Goal: Information Seeking & Learning: Get advice/opinions

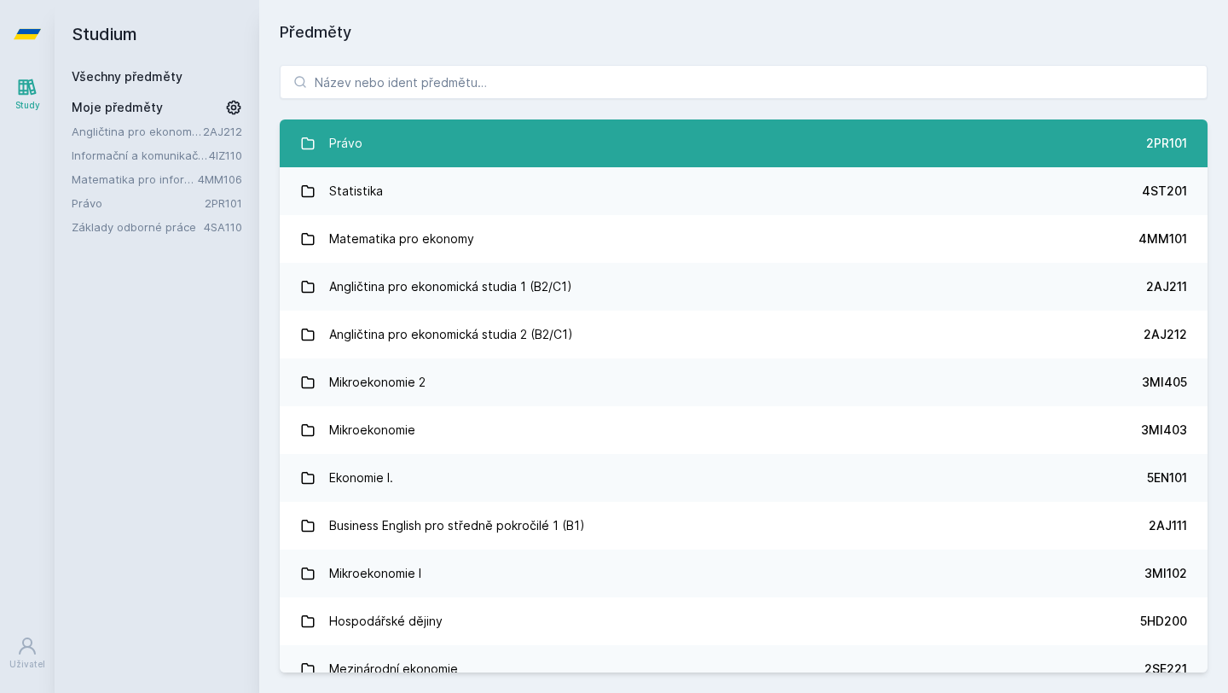
click at [367, 160] on link "Právo 2PR101" at bounding box center [744, 143] width 928 height 48
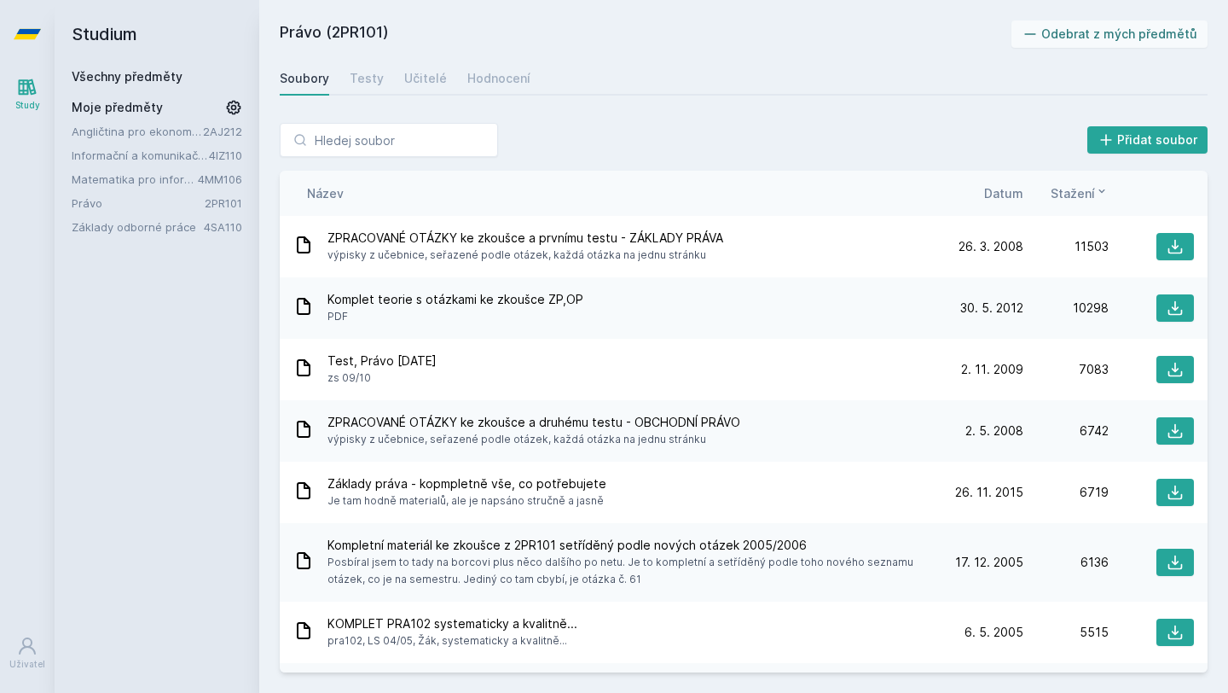
click at [1013, 193] on span "Datum" at bounding box center [1003, 193] width 39 height 18
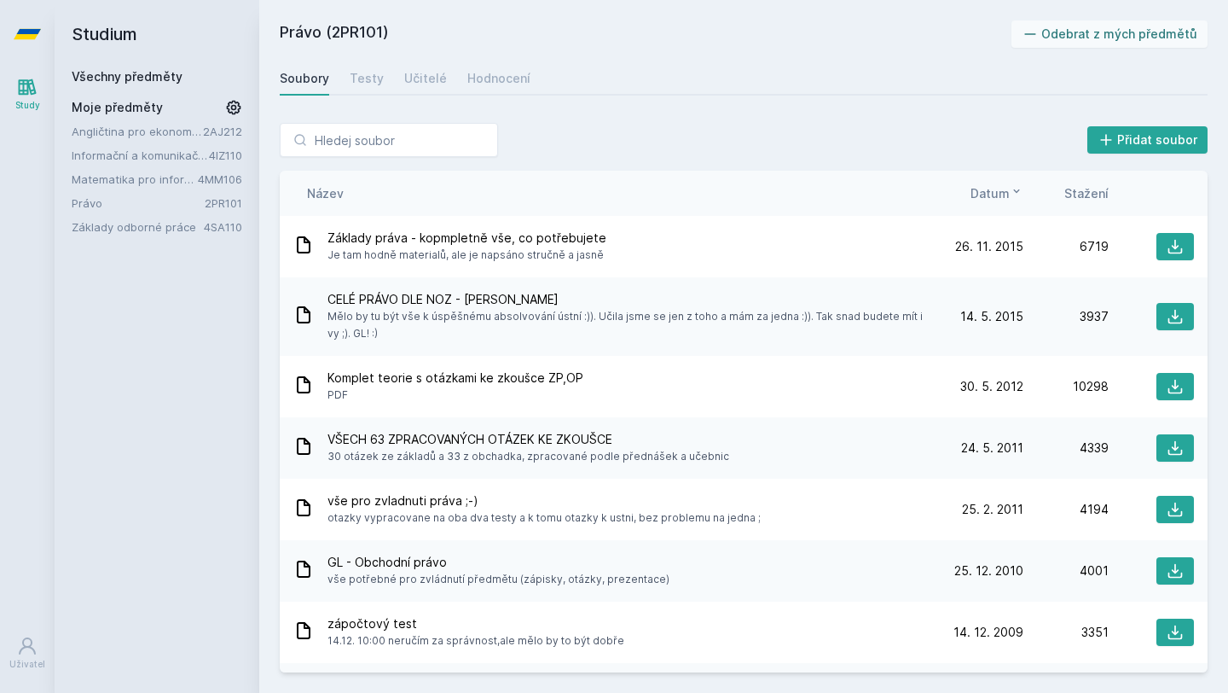
click at [1013, 193] on icon at bounding box center [1017, 191] width 14 height 14
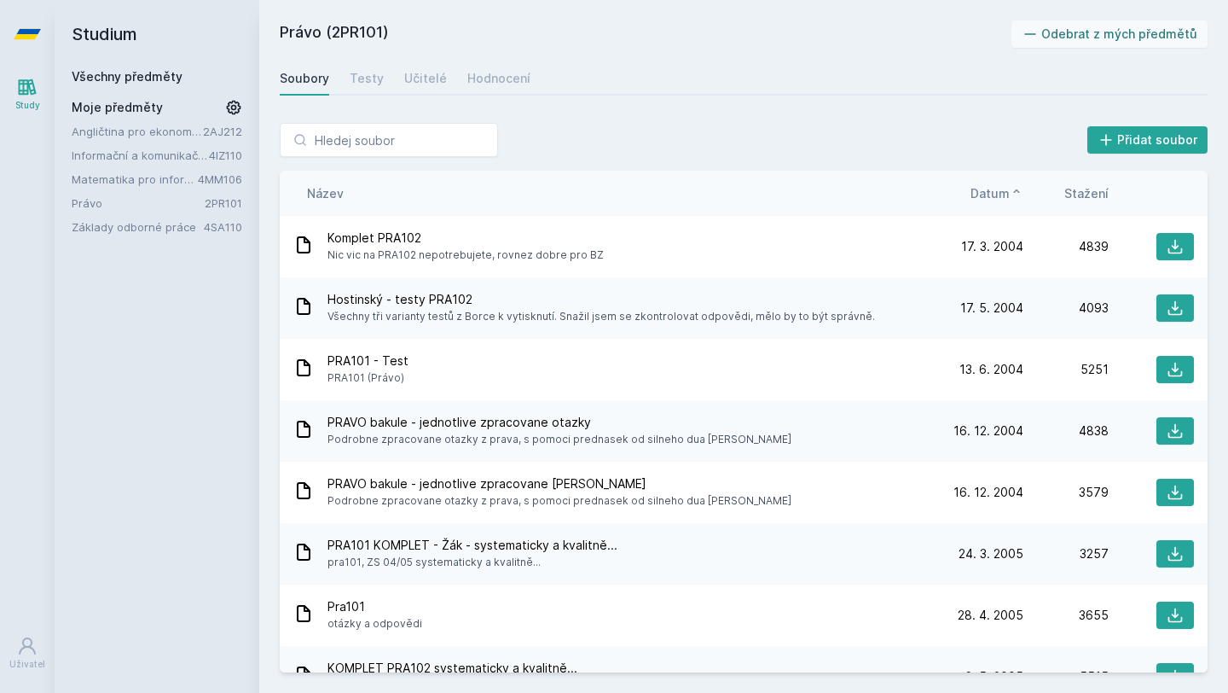
click at [1013, 193] on icon at bounding box center [1017, 191] width 14 height 14
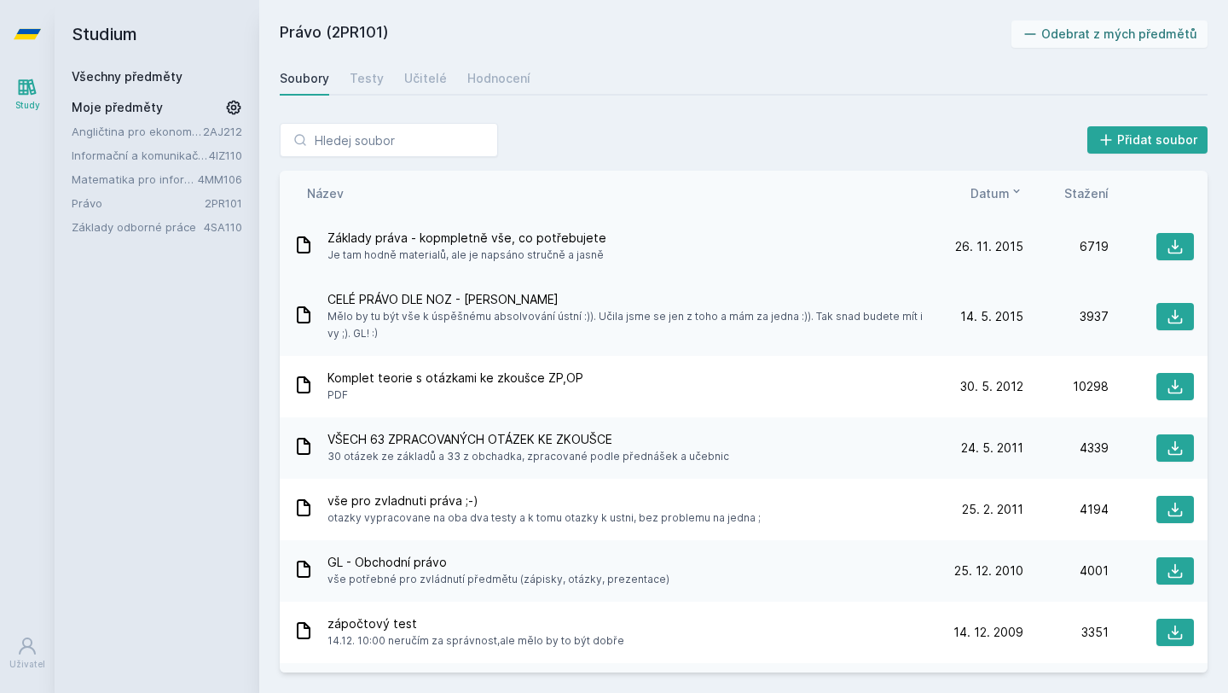
click at [761, 238] on div "Základy práva - kopmpletně vše, co potřebujete Je tam hodně materialů, ale je n…" at bounding box center [615, 246] width 645 height 34
click at [1170, 245] on icon at bounding box center [1175, 246] width 17 height 17
click at [436, 314] on span "Mělo by tu být vše k úspěšnému absolvování ústní :)). Učila jsme se jen z toho …" at bounding box center [630, 325] width 604 height 34
click at [299, 318] on icon at bounding box center [303, 315] width 20 height 20
click at [438, 73] on div "Učitelé" at bounding box center [425, 78] width 43 height 17
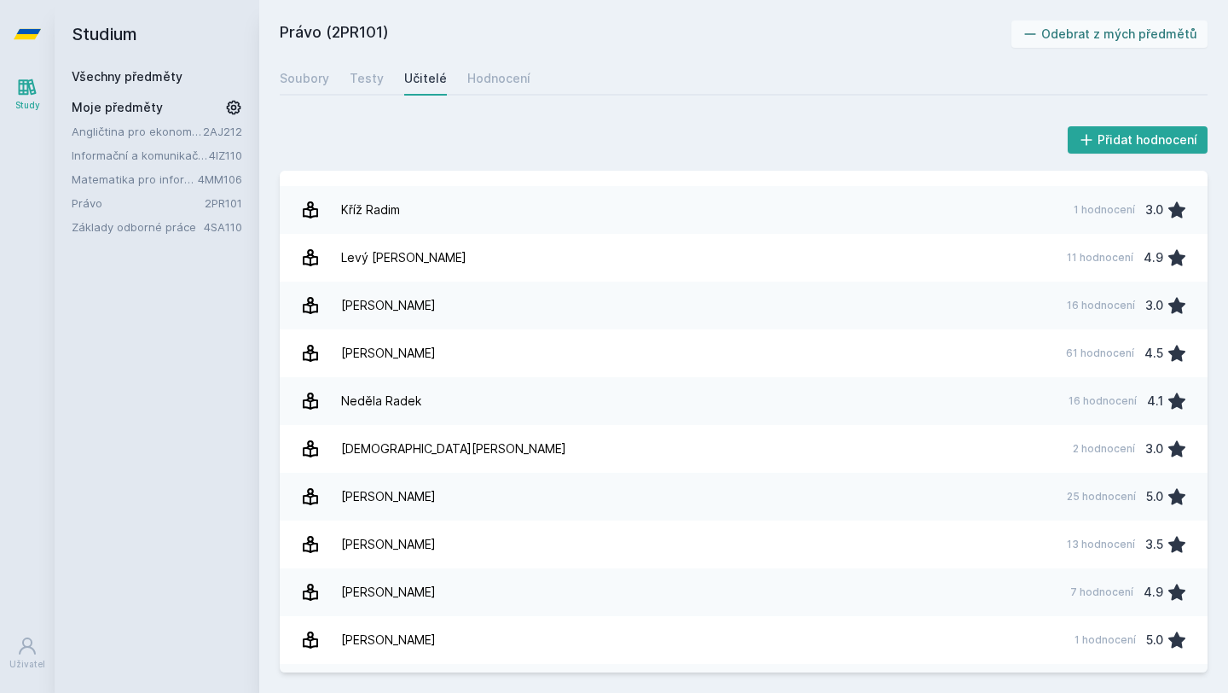
scroll to position [792, 0]
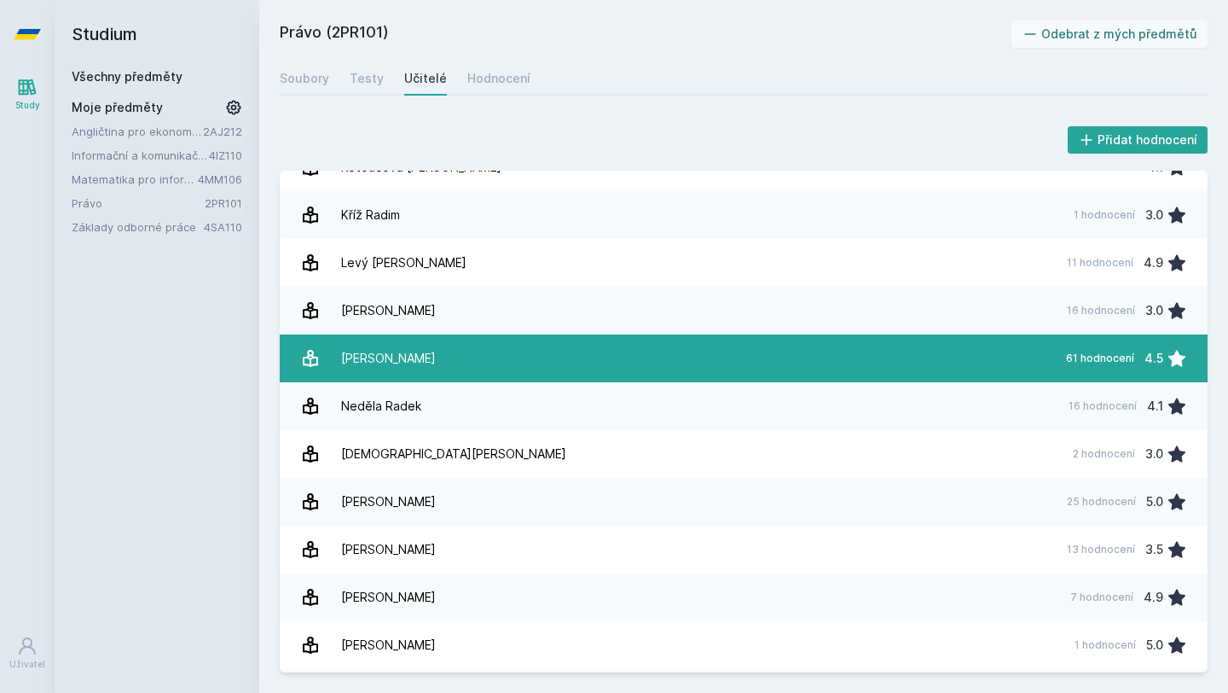
click at [485, 359] on link "[PERSON_NAME] 61 hodnocení 4.5" at bounding box center [744, 358] width 928 height 48
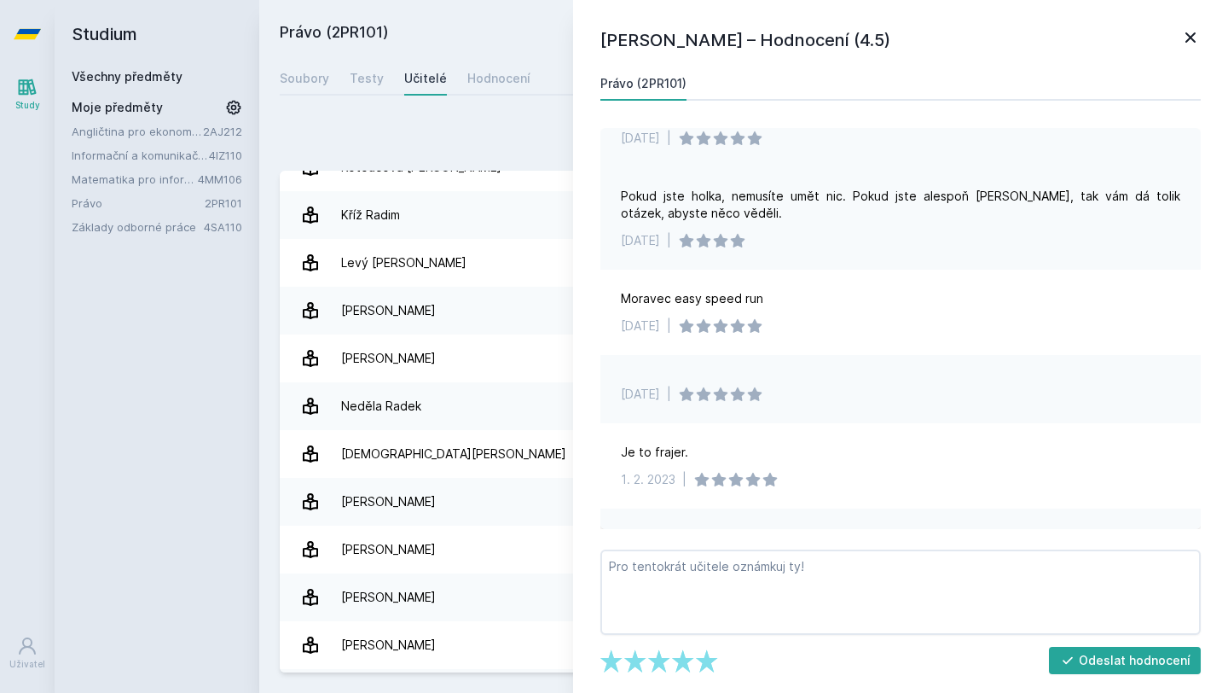
scroll to position [220, 0]
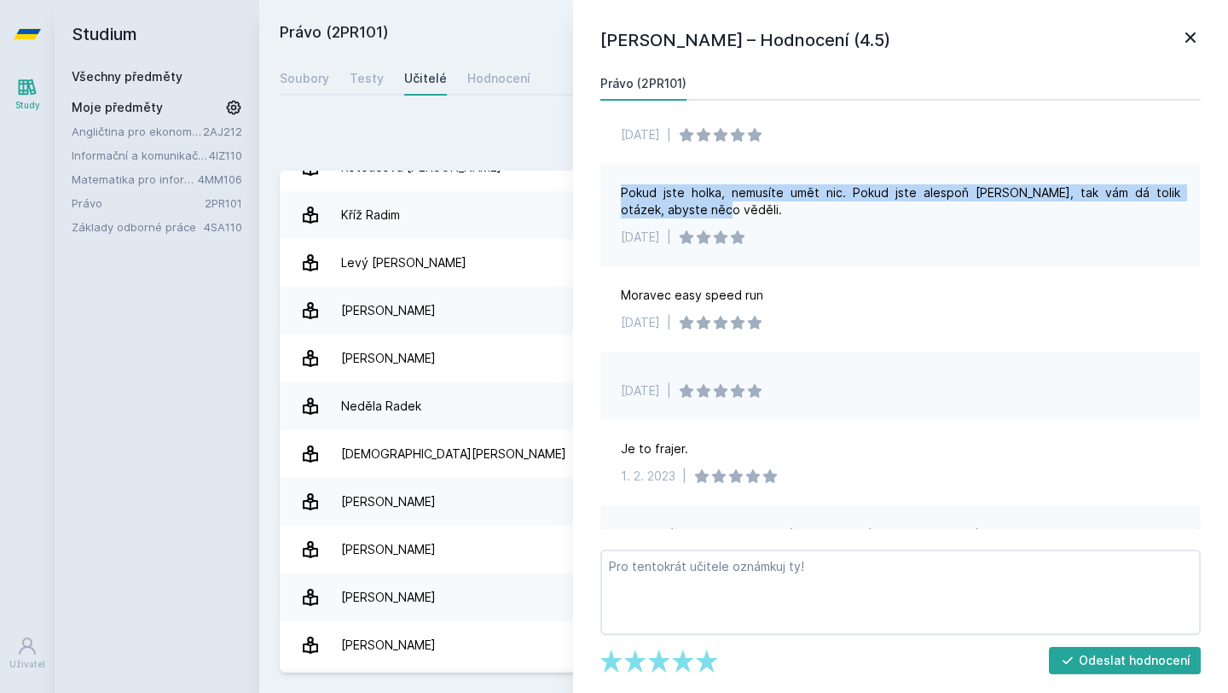
drag, startPoint x: 621, startPoint y: 189, endPoint x: 711, endPoint y: 212, distance: 92.7
click at [711, 212] on div "Pokud jste holka, nemusíte umět nic. Pokud jste alespoň [PERSON_NAME], tak vám …" at bounding box center [901, 201] width 560 height 34
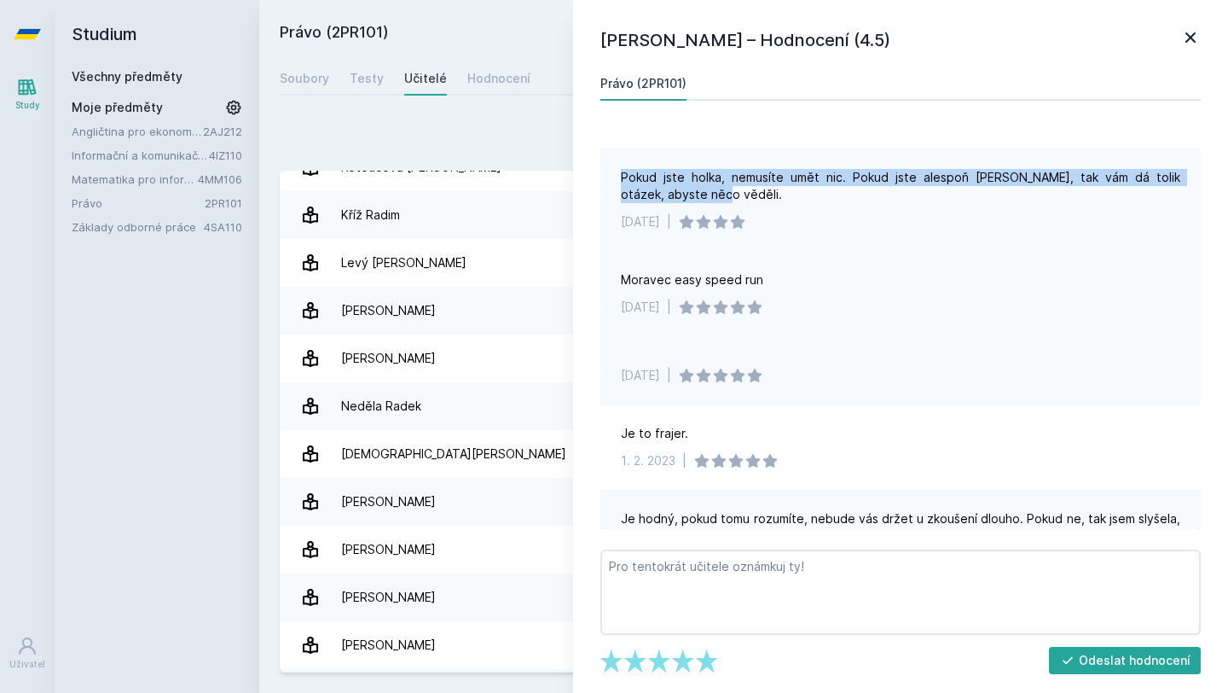
scroll to position [263, 0]
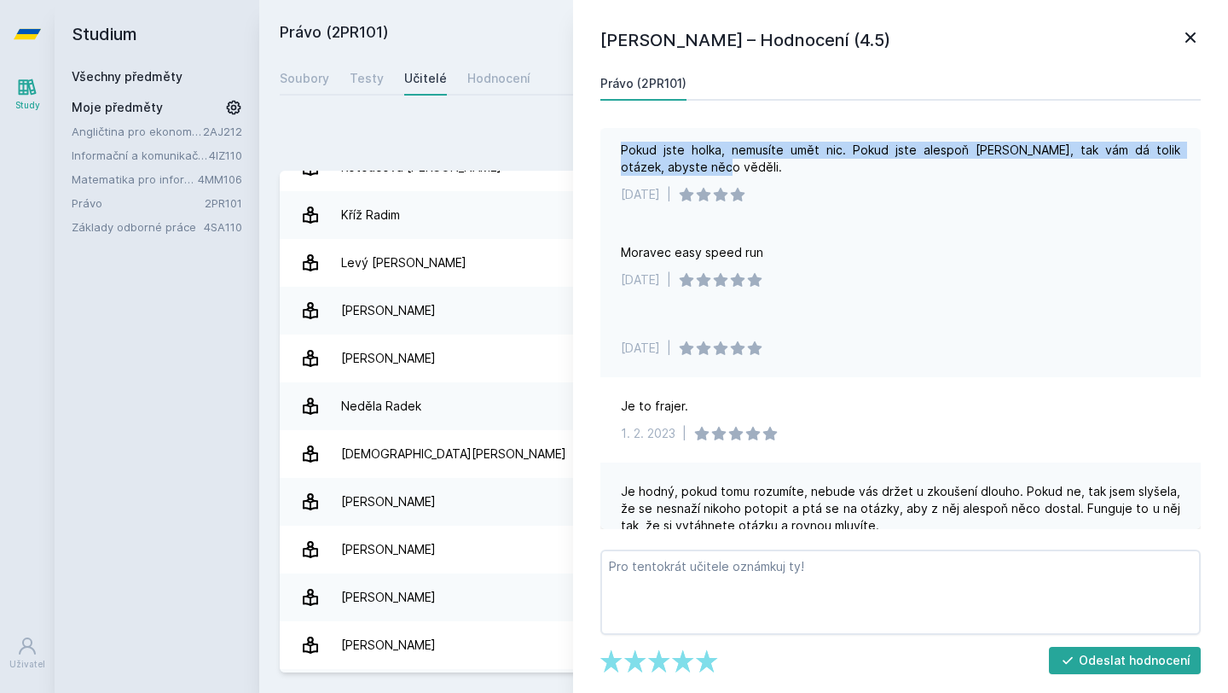
drag, startPoint x: 775, startPoint y: 253, endPoint x: 603, endPoint y: 257, distance: 171.5
click at [603, 257] on div "Moravec easy speed run [DATE] |" at bounding box center [901, 266] width 601 height 85
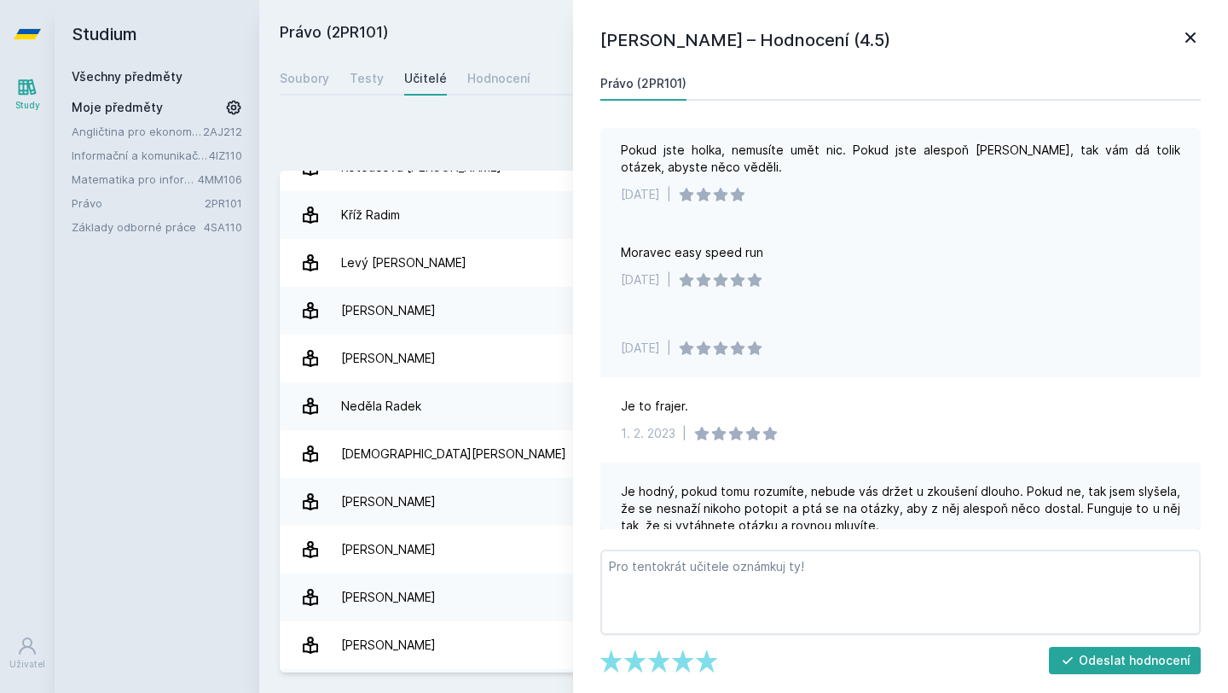
click at [797, 268] on div "Moravec easy speed run [DATE] |" at bounding box center [901, 266] width 601 height 85
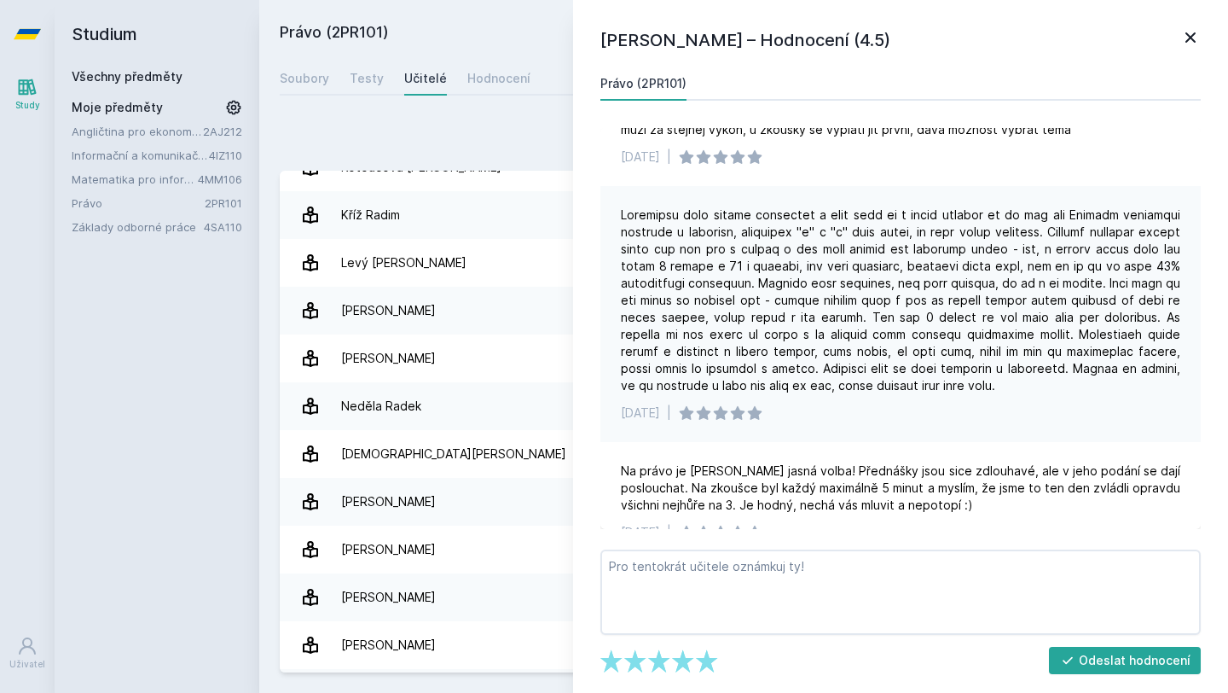
scroll to position [762, 0]
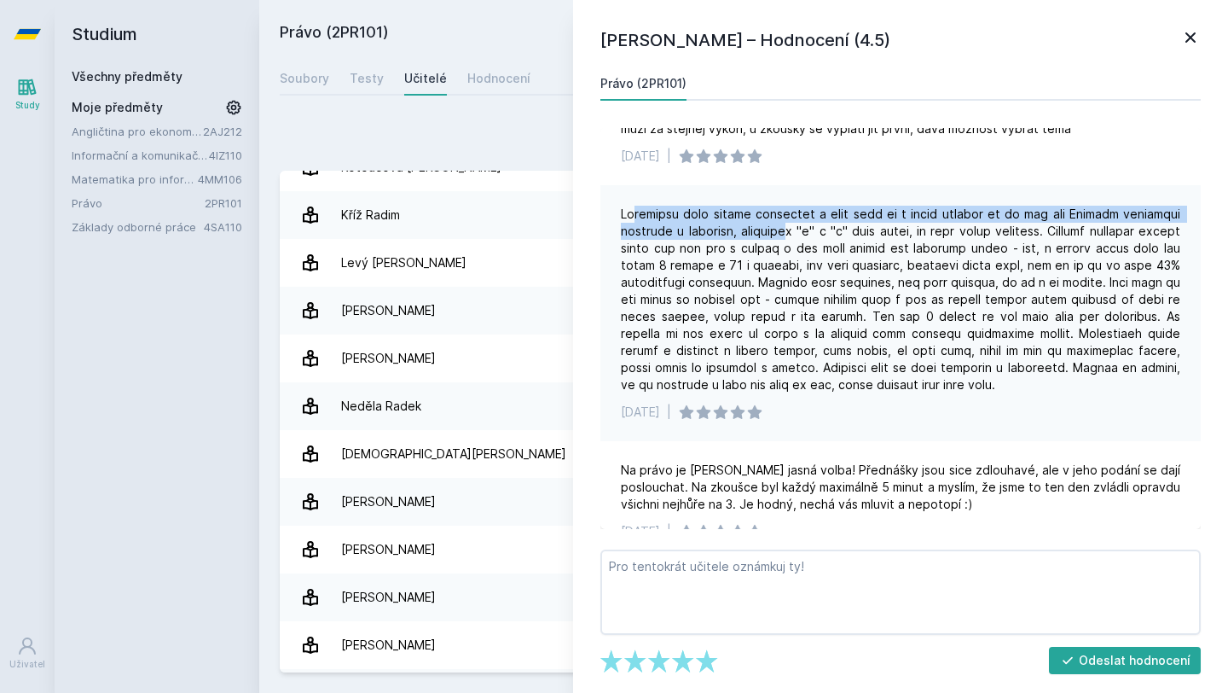
drag, startPoint x: 632, startPoint y: 212, endPoint x: 805, endPoint y: 224, distance: 173.6
click at [805, 225] on div at bounding box center [901, 300] width 560 height 188
click at [821, 223] on div at bounding box center [901, 300] width 560 height 188
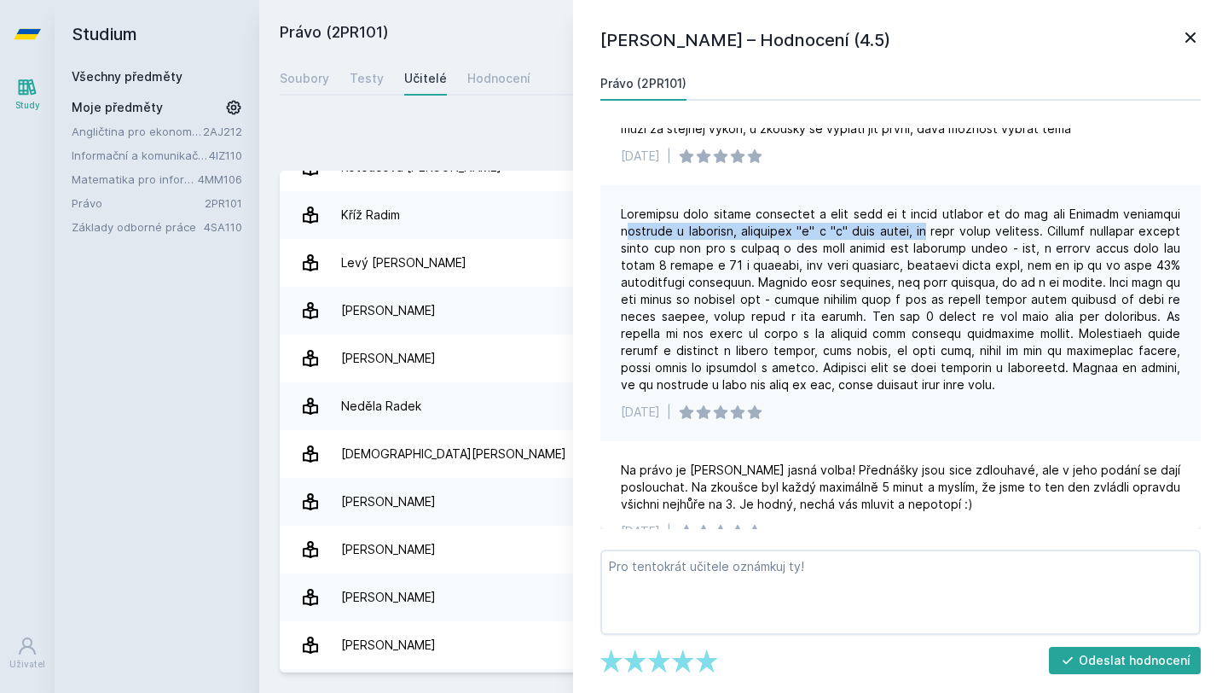
drag, startPoint x: 624, startPoint y: 234, endPoint x: 949, endPoint y: 238, distance: 324.2
click at [949, 238] on div at bounding box center [901, 300] width 560 height 188
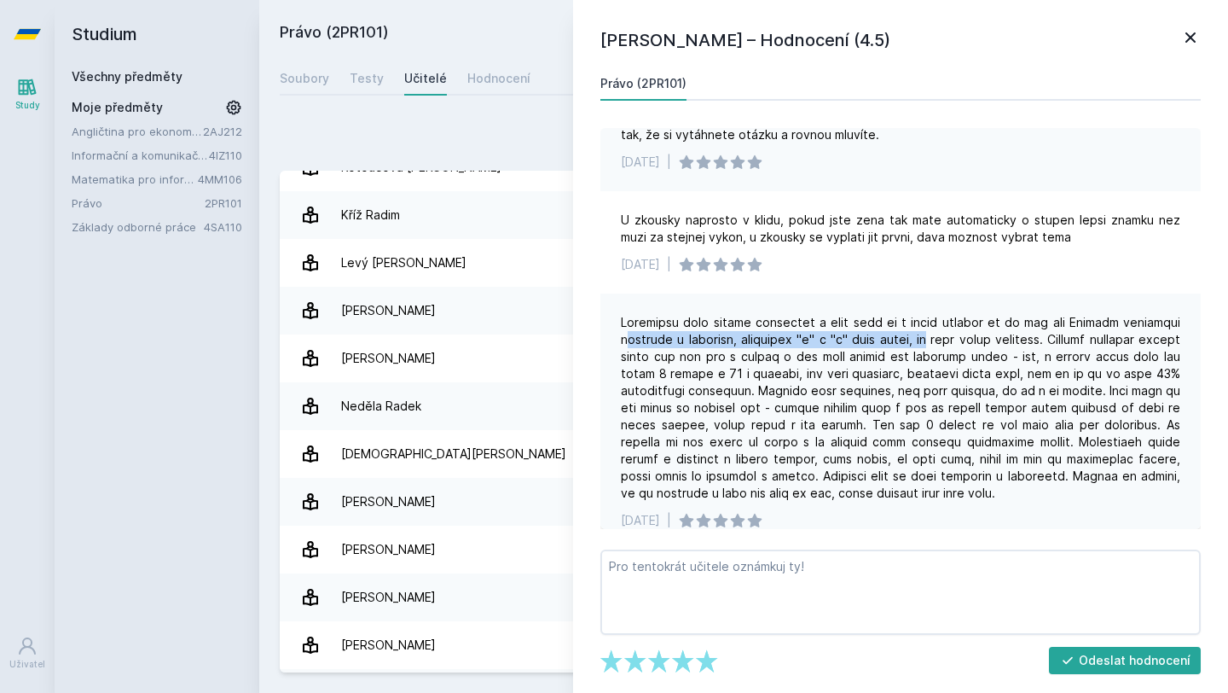
scroll to position [659, 0]
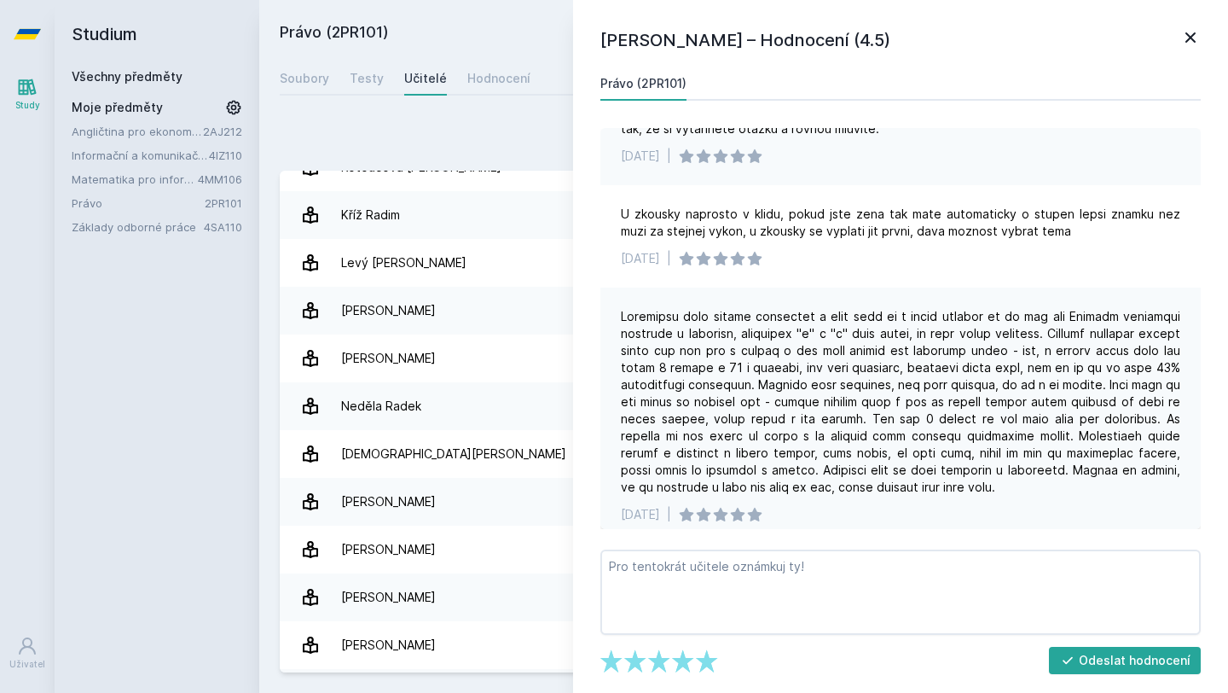
click at [980, 367] on div at bounding box center [901, 402] width 560 height 188
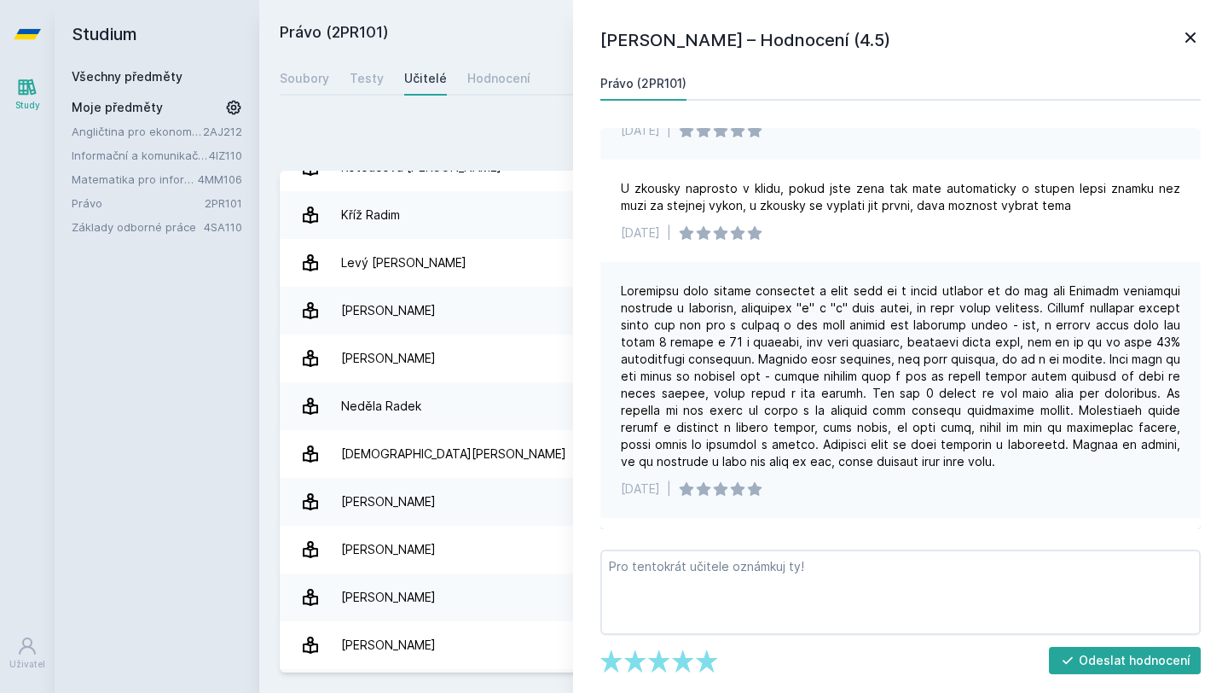
scroll to position [688, 0]
click at [1193, 34] on icon at bounding box center [1191, 37] width 10 height 10
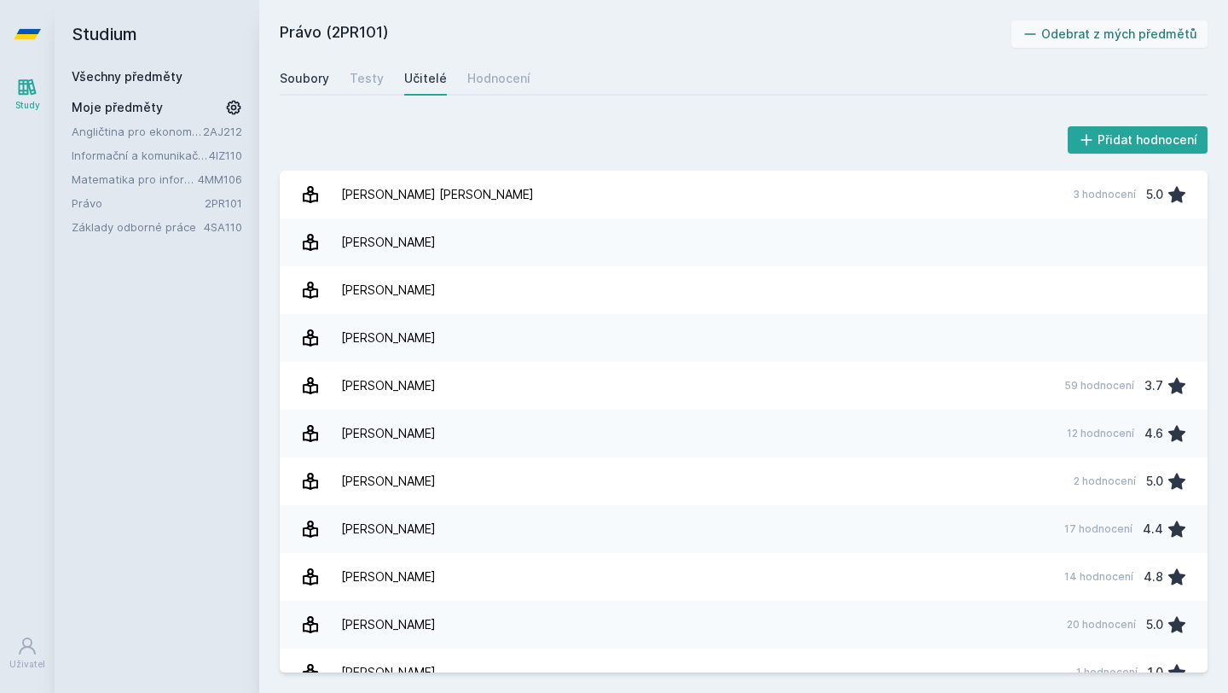
click at [314, 79] on div "Soubory" at bounding box center [304, 78] width 49 height 17
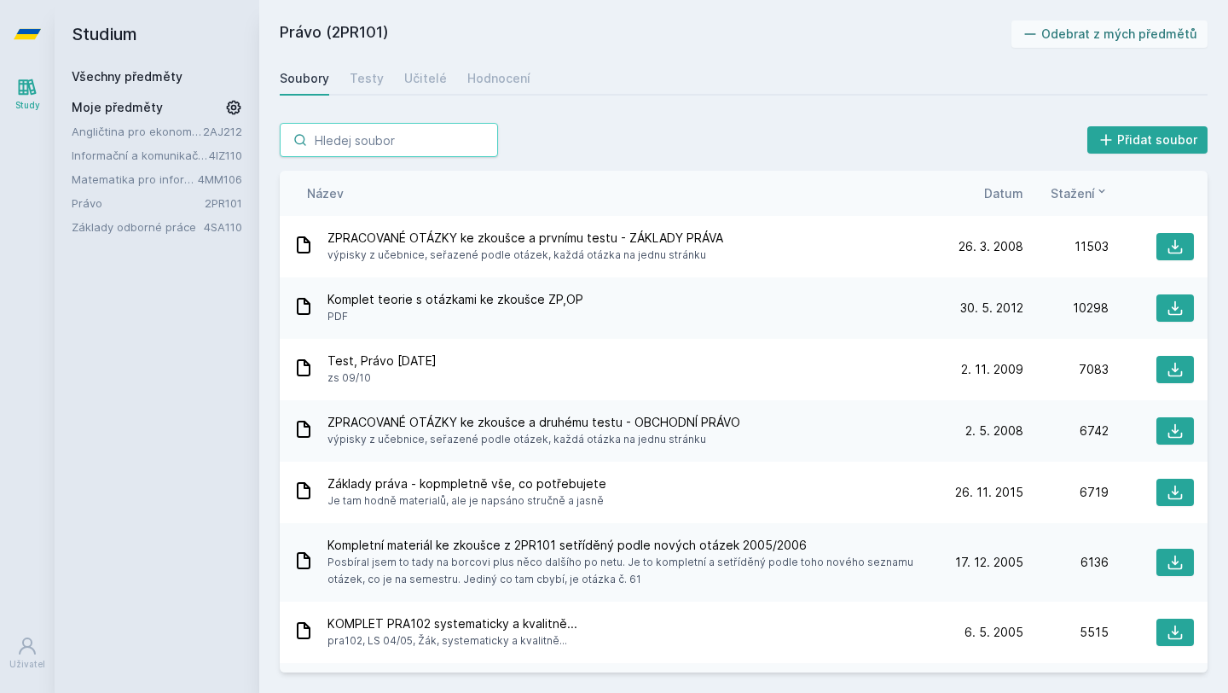
click at [427, 141] on input "search" at bounding box center [389, 140] width 218 height 34
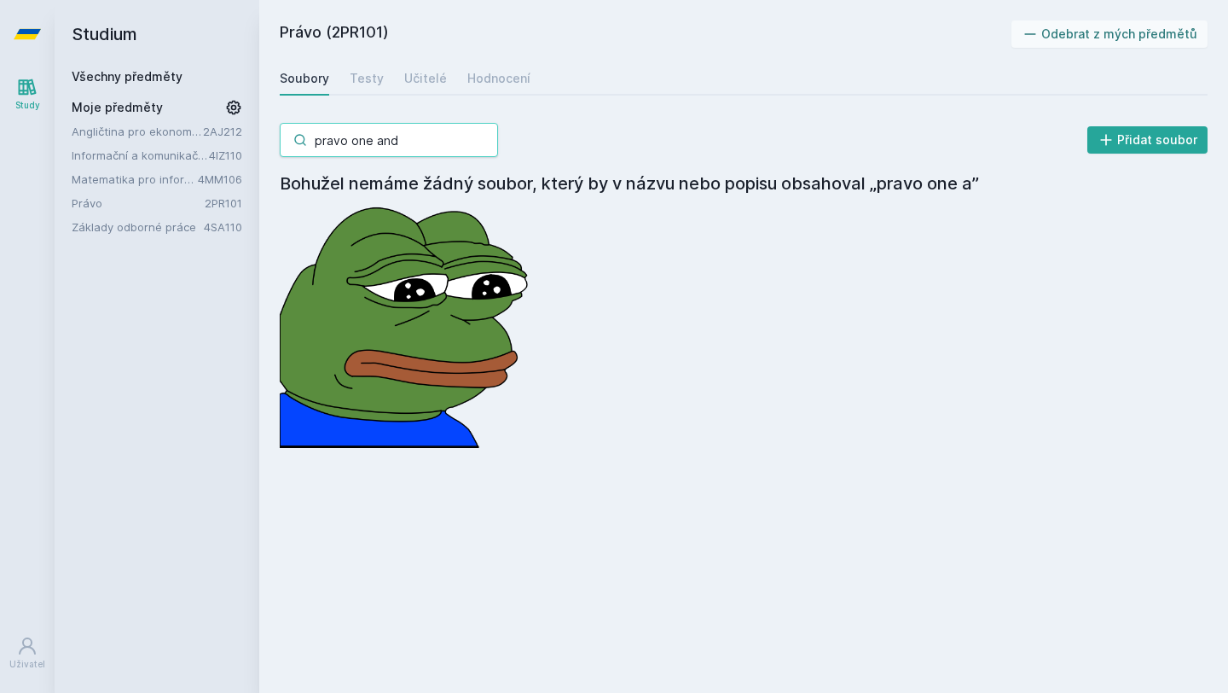
type input "pravo one and"
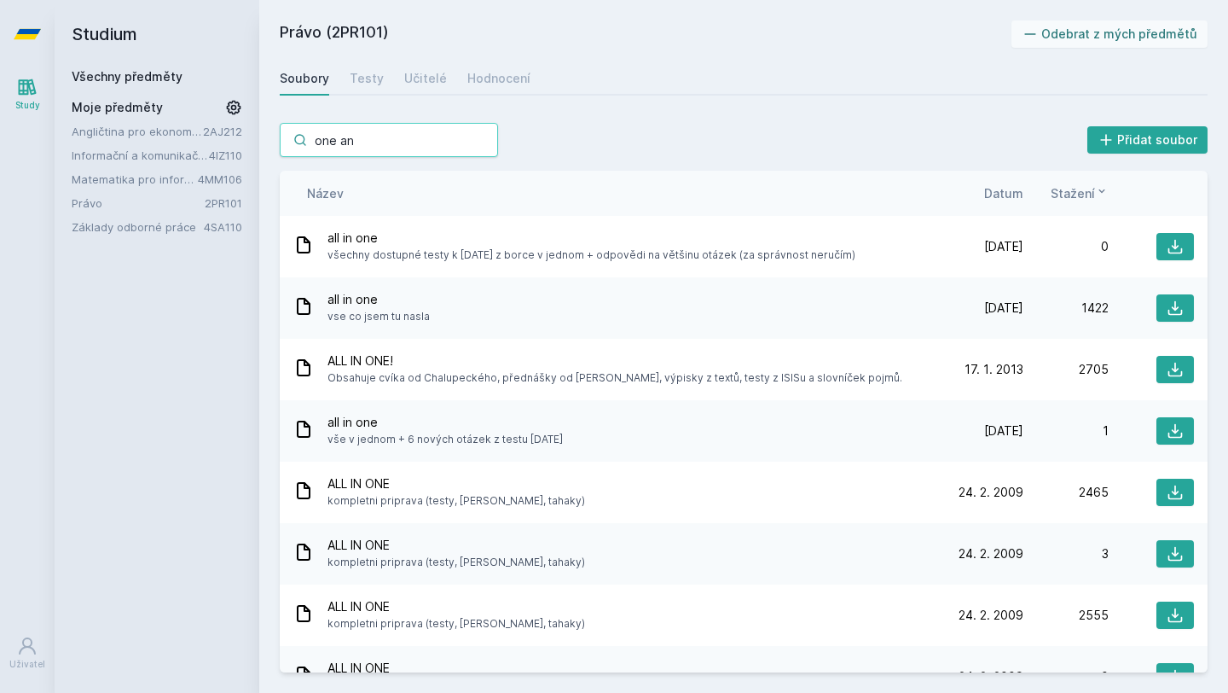
type input "one and"
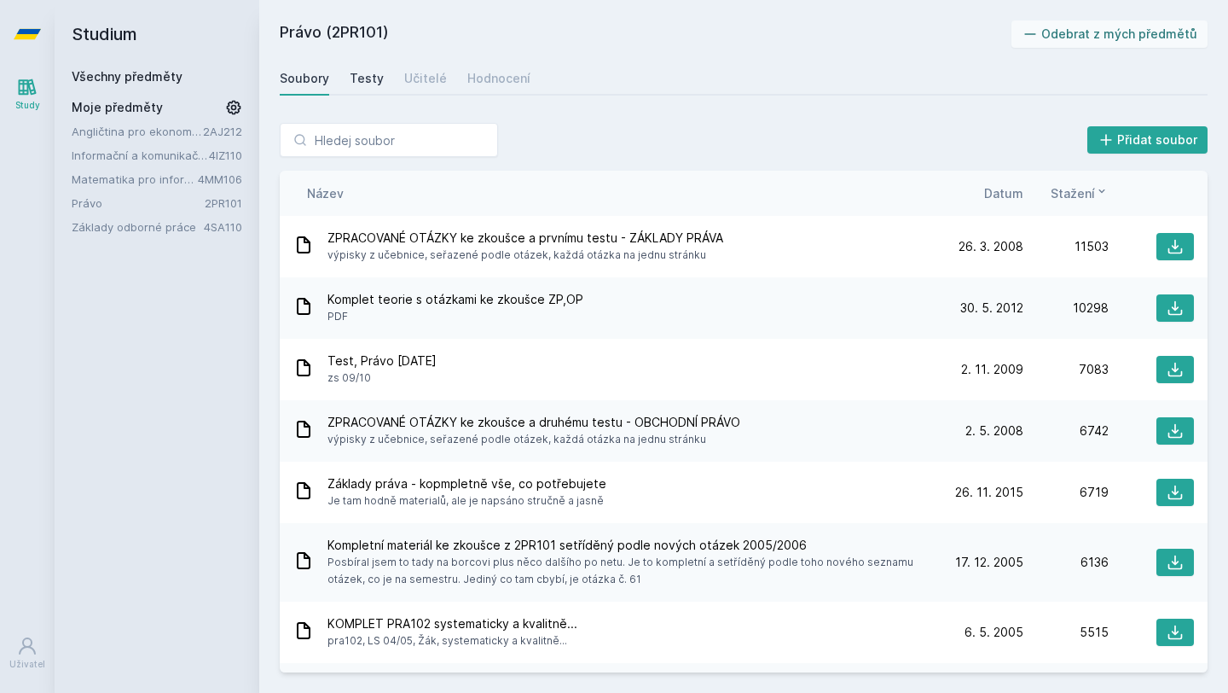
click at [372, 75] on div "Testy" at bounding box center [367, 78] width 34 height 17
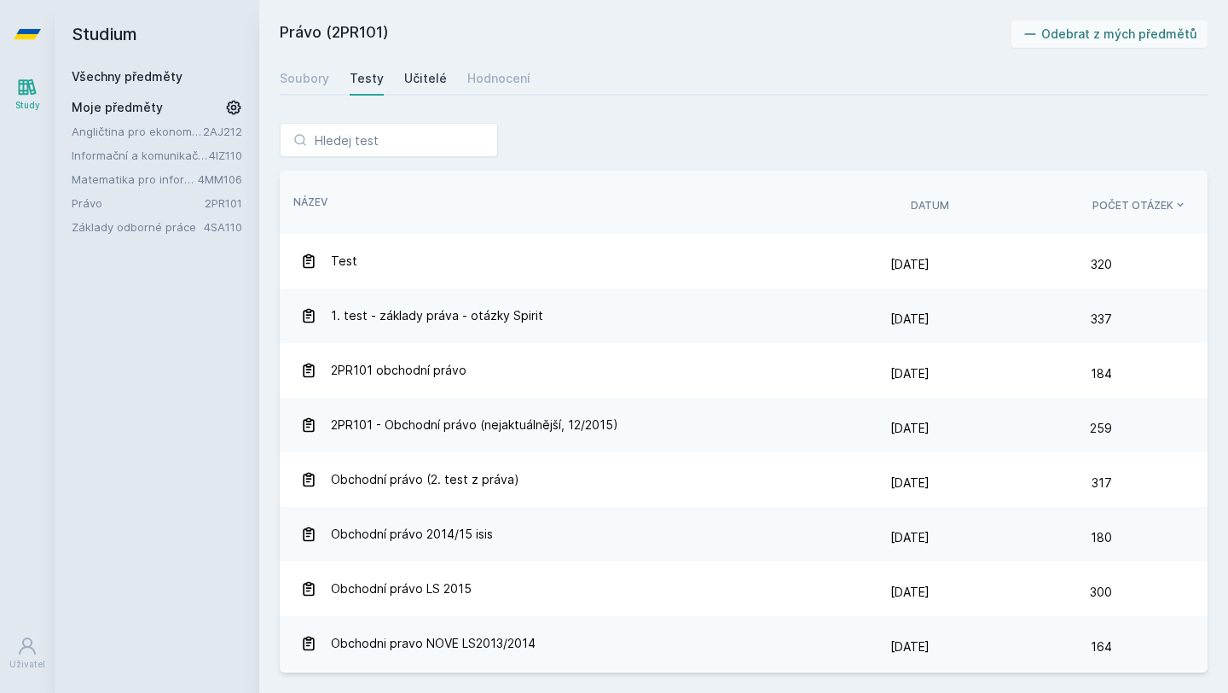
click at [434, 80] on div "Učitelé" at bounding box center [425, 78] width 43 height 17
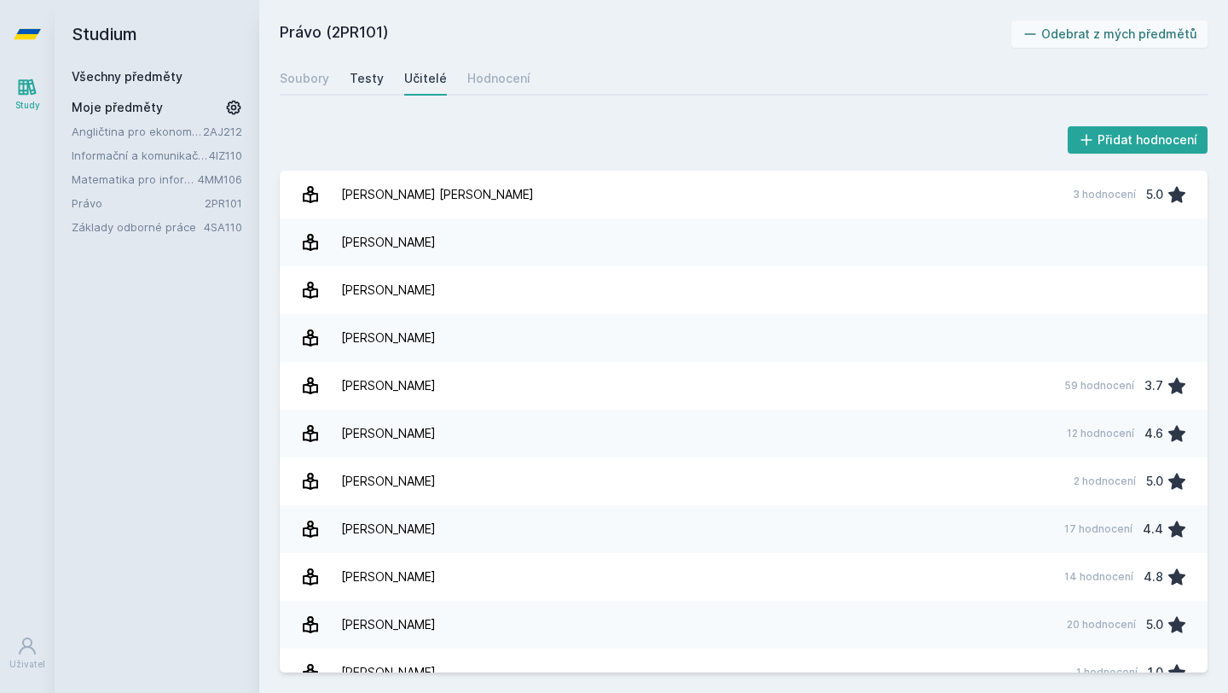
click at [350, 84] on div "Testy" at bounding box center [367, 78] width 34 height 17
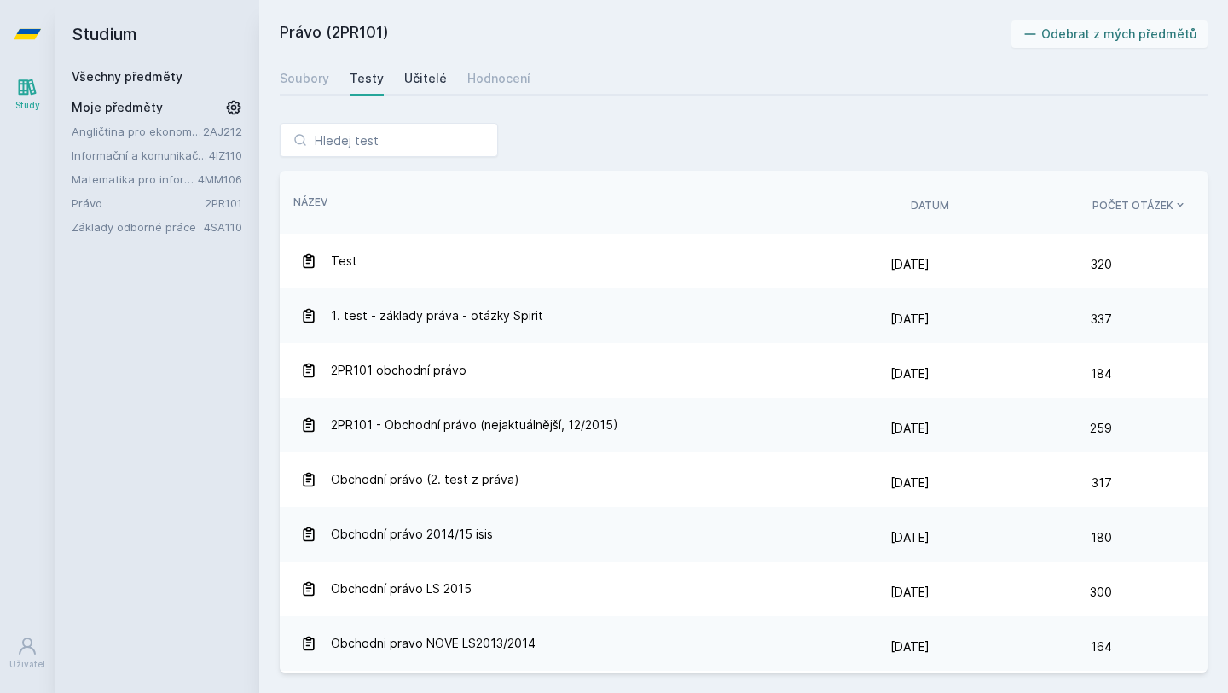
click at [404, 84] on div "Učitelé" at bounding box center [425, 78] width 43 height 17
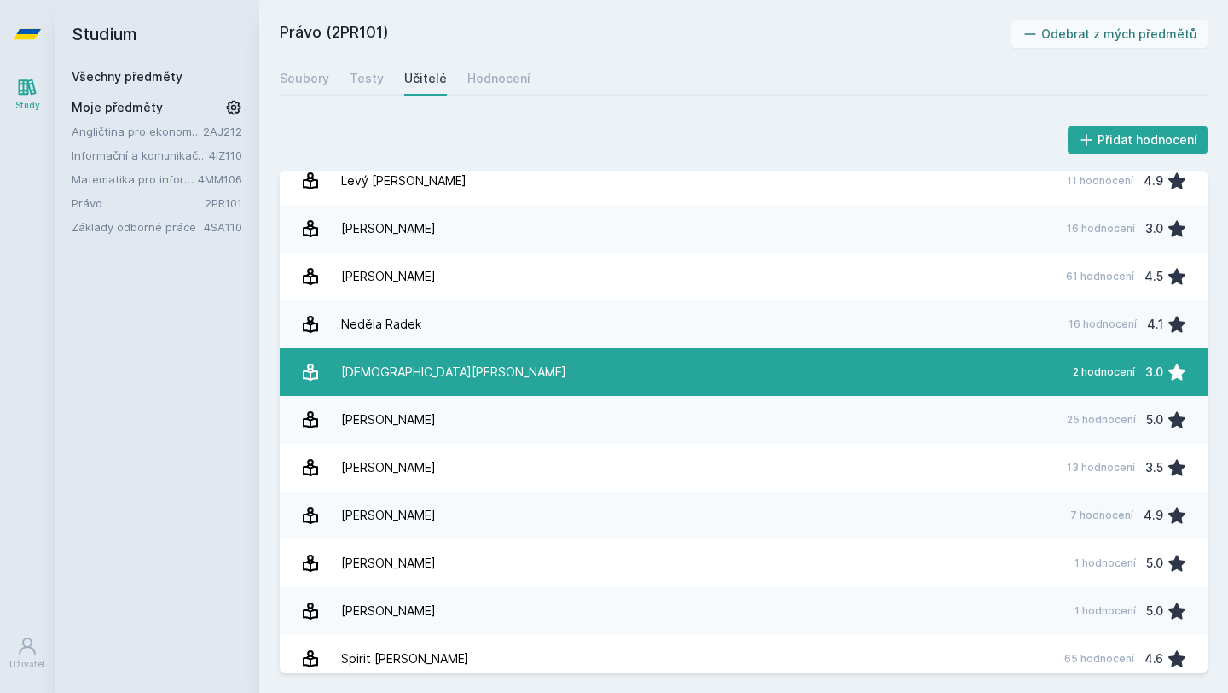
scroll to position [854, 0]
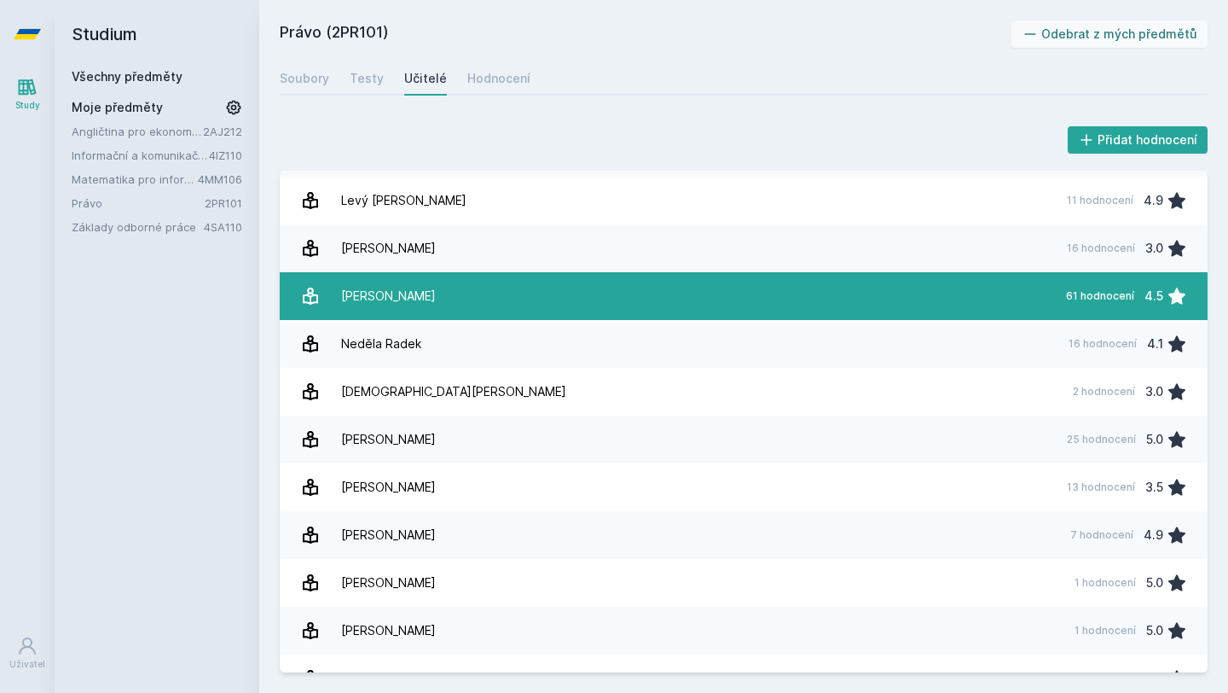
click at [552, 316] on link "[PERSON_NAME] 61 hodnocení 4.5" at bounding box center [744, 296] width 928 height 48
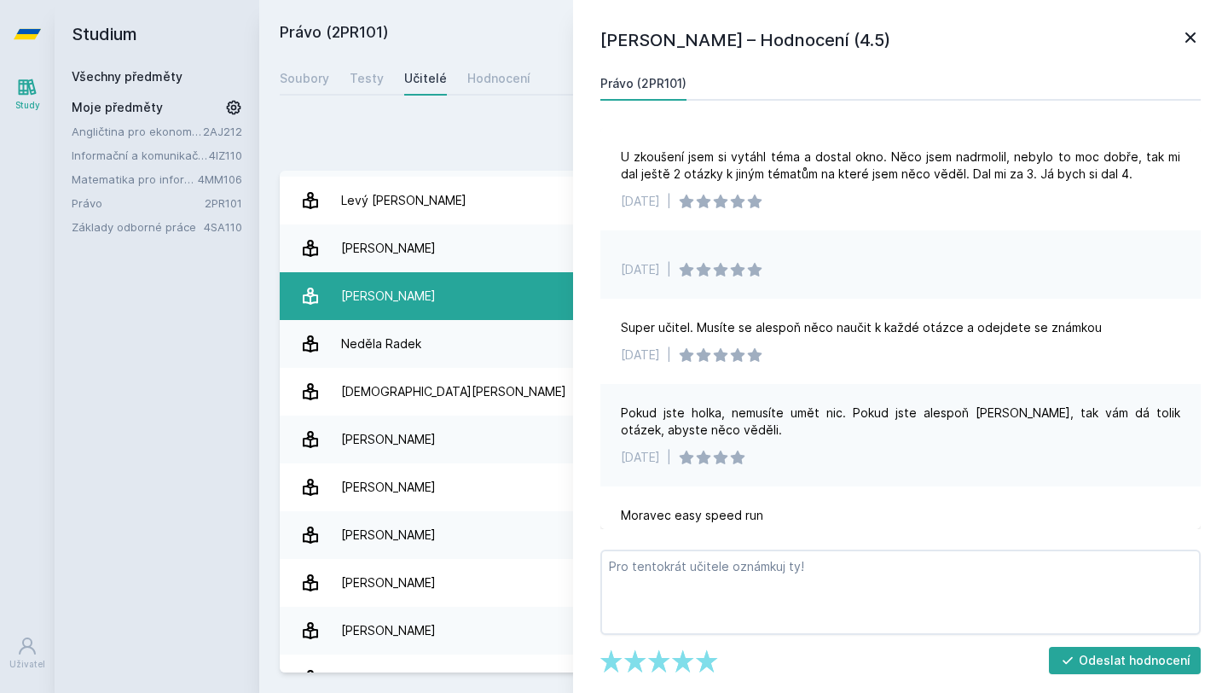
click at [552, 316] on link "[PERSON_NAME] 61 hodnocení 4.5" at bounding box center [744, 296] width 928 height 48
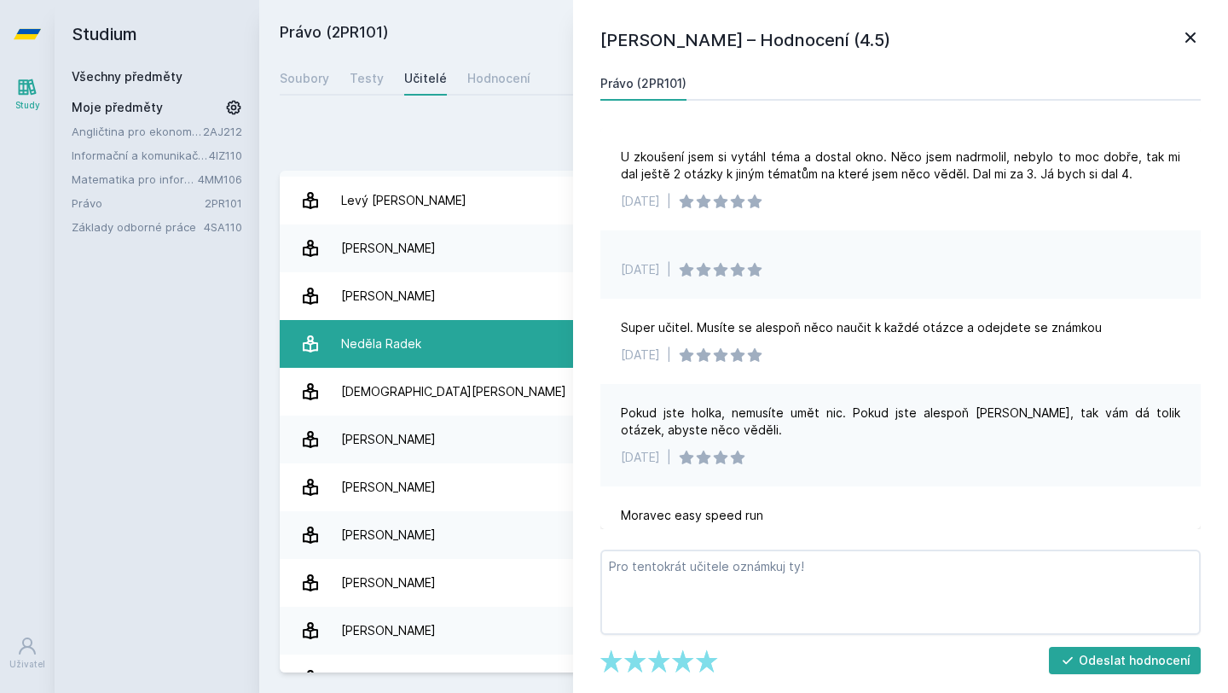
click at [558, 358] on link "Neděla Radek 16 hodnocení 4.1" at bounding box center [744, 344] width 928 height 48
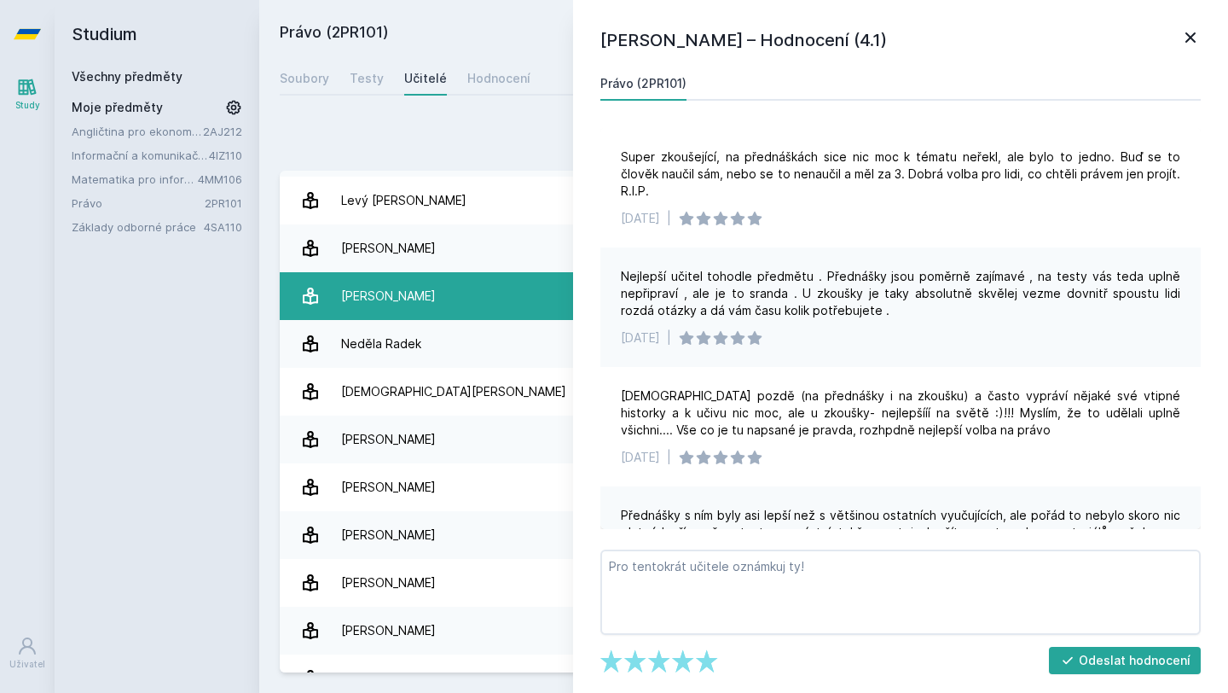
click at [566, 301] on link "[PERSON_NAME] 61 hodnocení 4.5" at bounding box center [744, 296] width 928 height 48
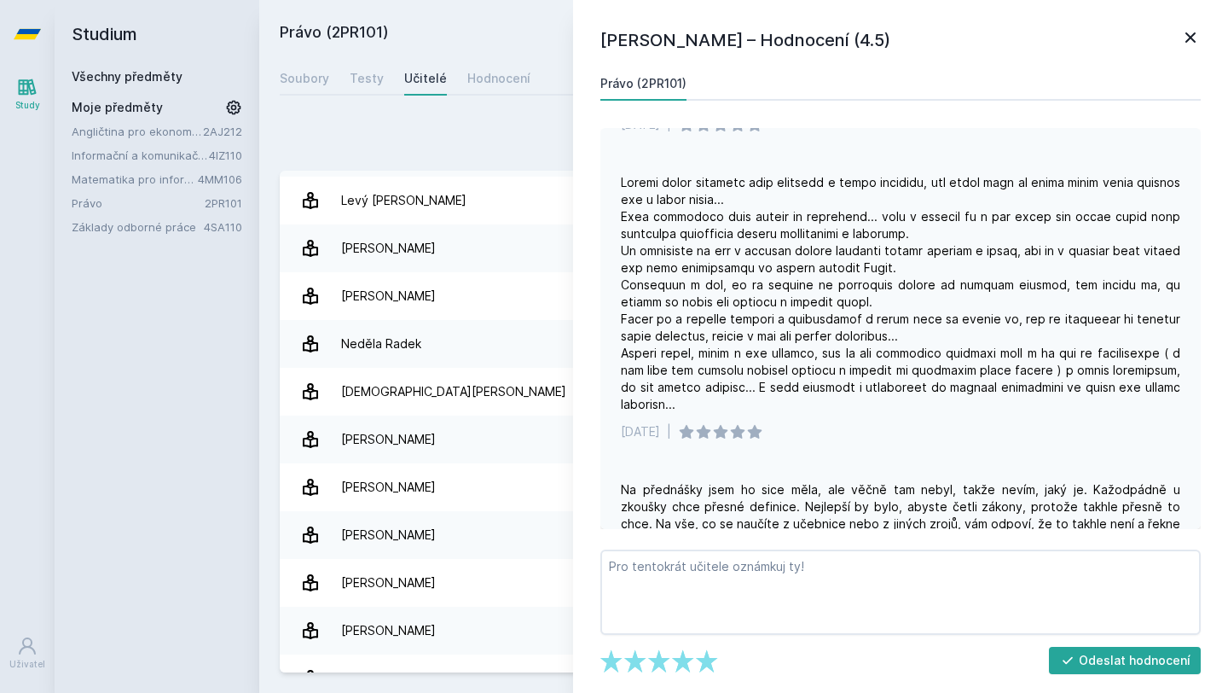
scroll to position [1104, 0]
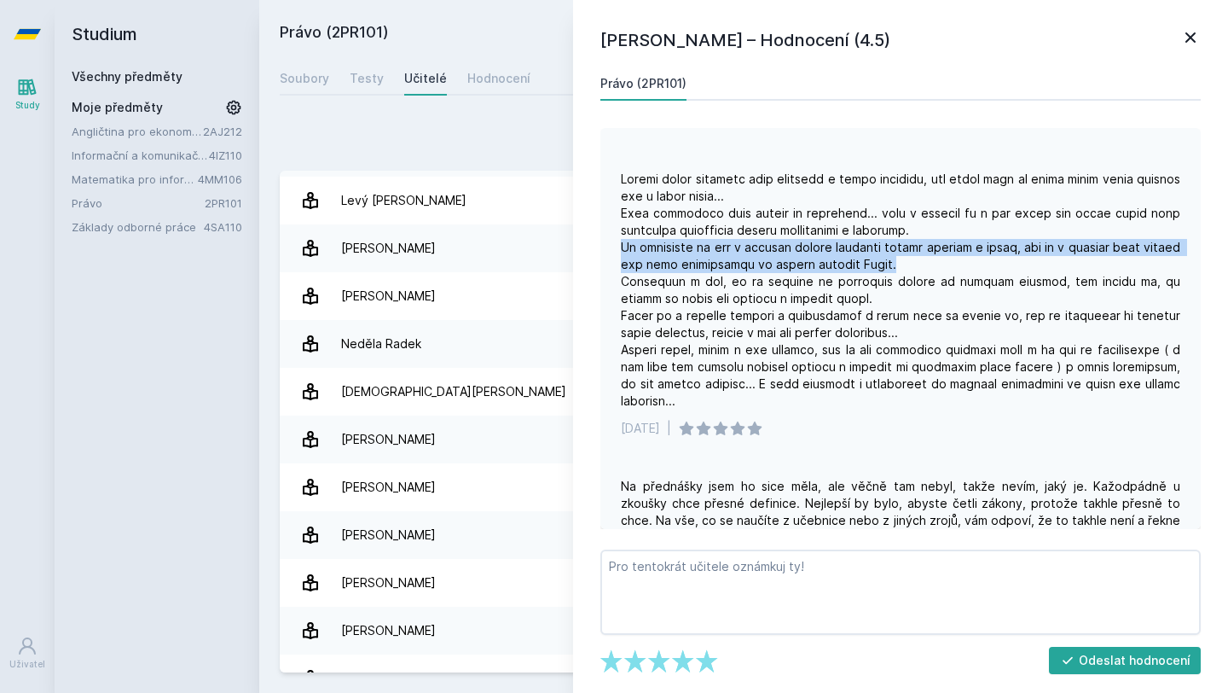
drag, startPoint x: 620, startPoint y: 229, endPoint x: 920, endPoint y: 253, distance: 300.4
click at [920, 253] on div "[DATE] |" at bounding box center [901, 303] width 601 height 307
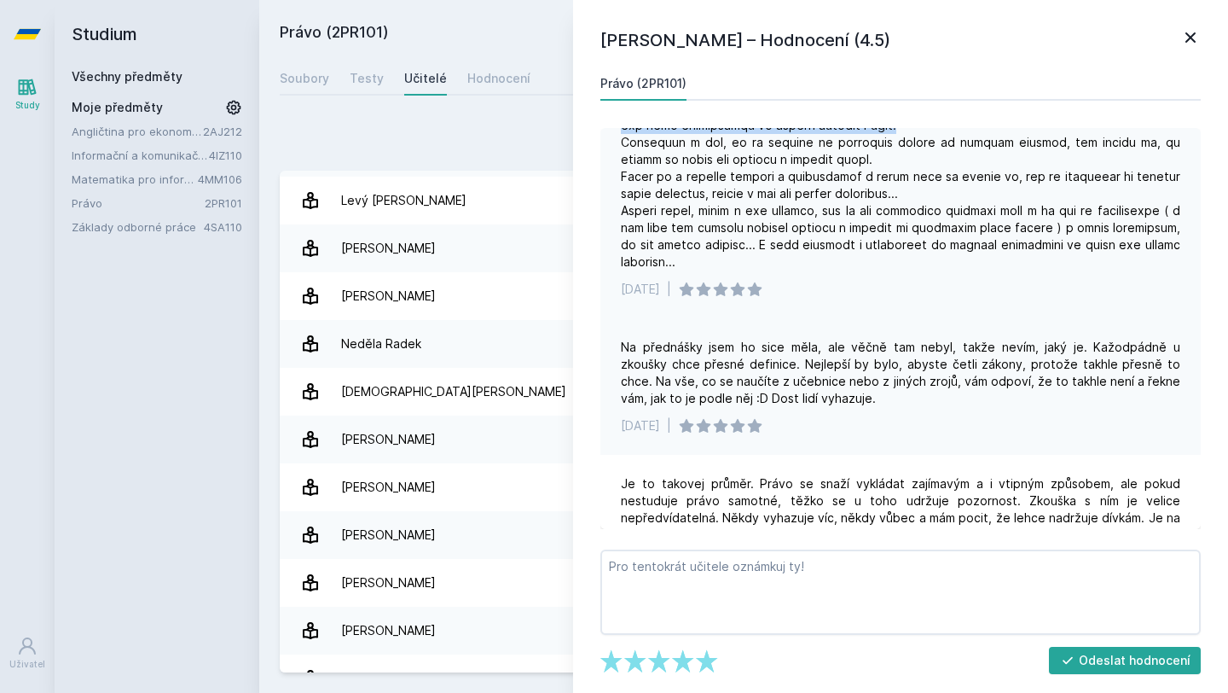
scroll to position [1247, 0]
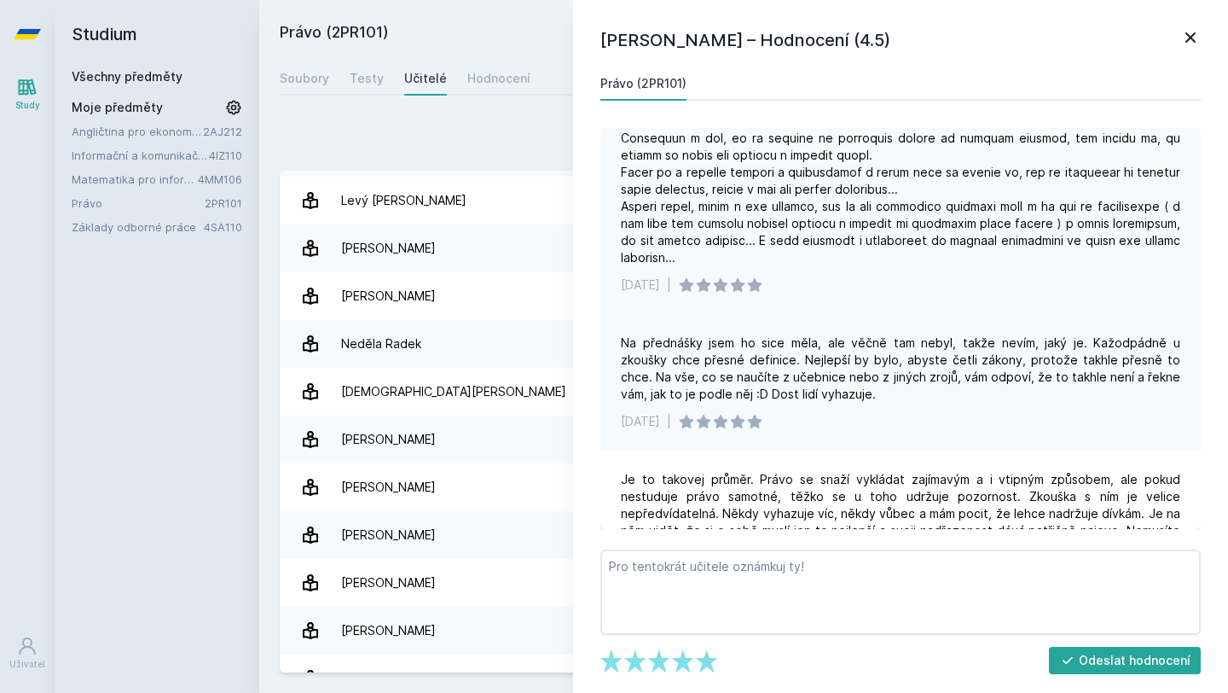
click at [1021, 251] on div "[DATE] |" at bounding box center [901, 160] width 601 height 307
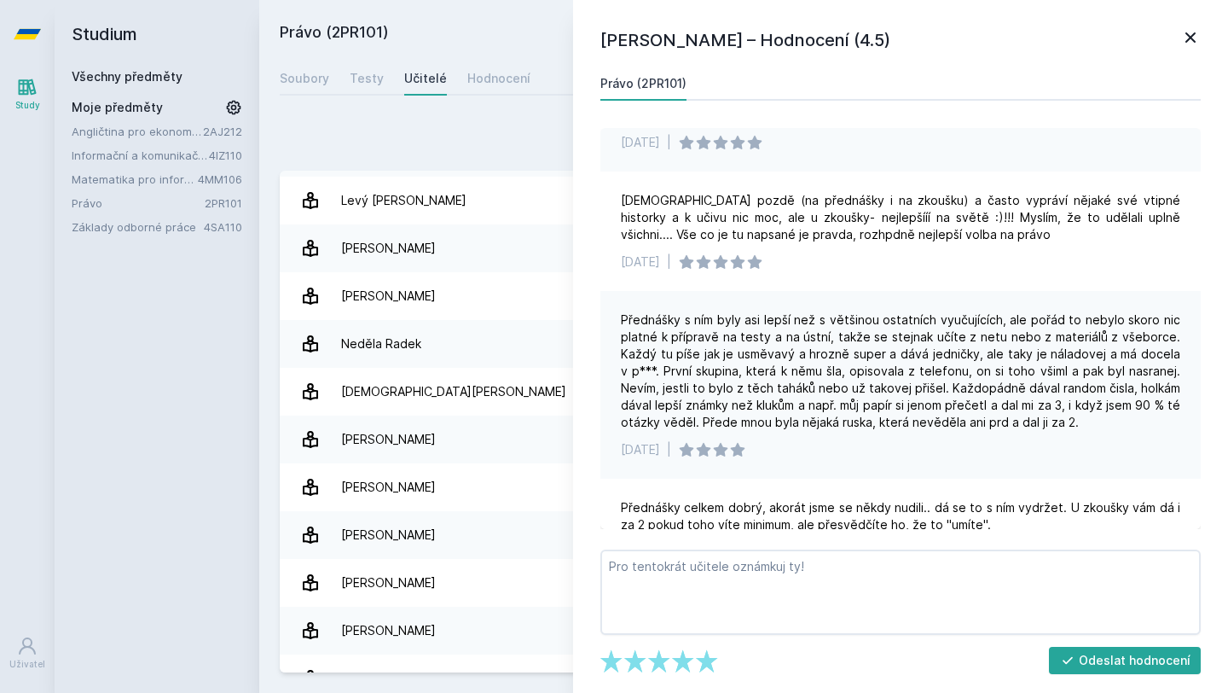
scroll to position [0, 0]
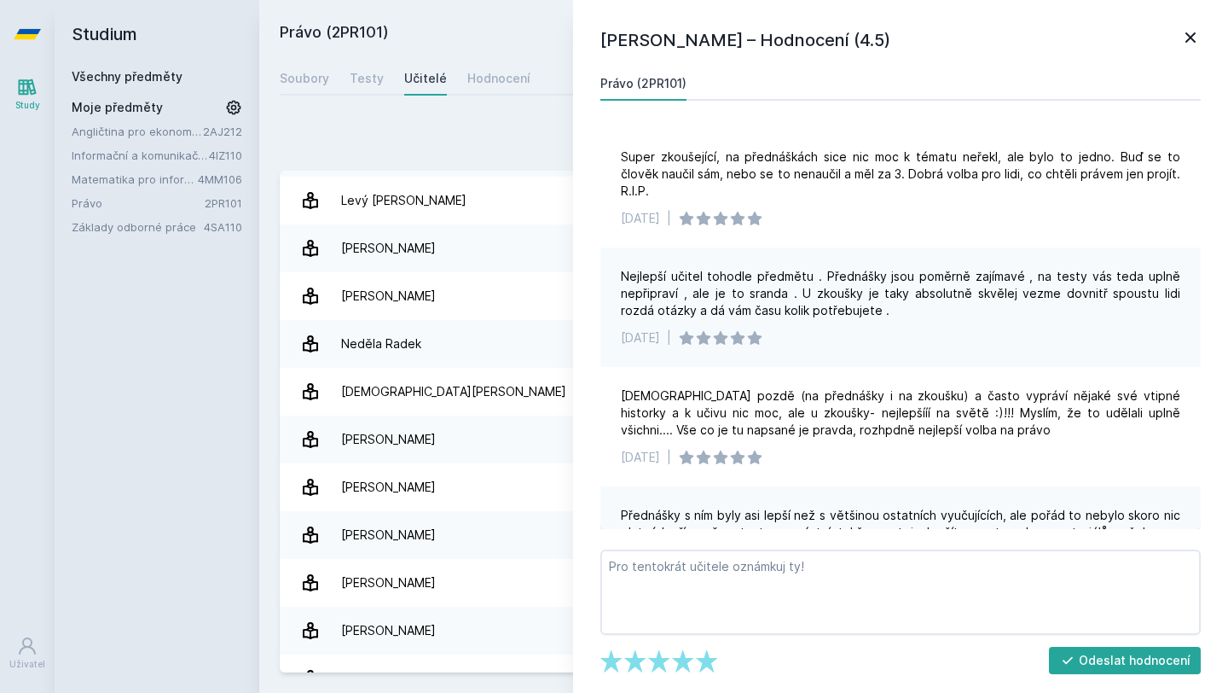
click at [1192, 33] on icon at bounding box center [1191, 37] width 20 height 20
